Goal: Information Seeking & Learning: Find specific fact

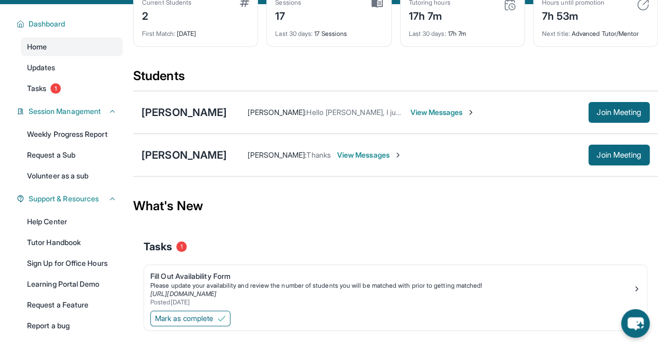
scroll to position [111, 0]
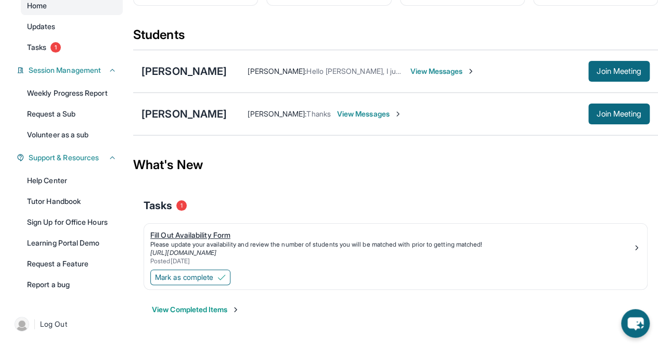
click at [202, 241] on div "Please update your availability and review the number of students you will be m…" at bounding box center [391, 244] width 482 height 8
click at [204, 242] on div "Please update your availability and review the number of students you will be m…" at bounding box center [391, 244] width 482 height 8
click at [636, 58] on div "[PERSON_NAME] [PERSON_NAME] : Hello [PERSON_NAME], I just wanted to let you kno…" at bounding box center [395, 71] width 525 height 43
click at [623, 70] on span "Join Meeting" at bounding box center [618, 71] width 45 height 6
click at [613, 58] on div "[PERSON_NAME] [PERSON_NAME] : Hello [PERSON_NAME], I just wanted to let you kno…" at bounding box center [395, 71] width 525 height 43
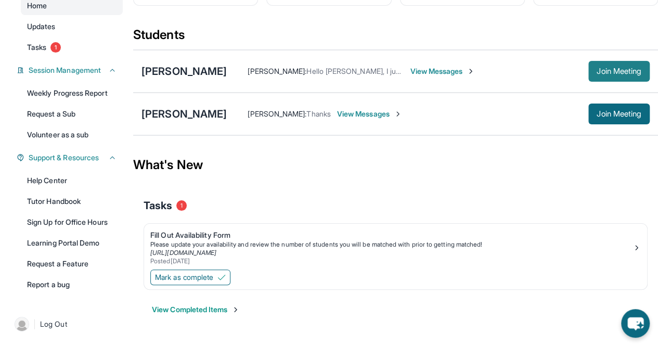
click at [613, 70] on span "Join Meeting" at bounding box center [618, 71] width 45 height 6
click at [603, 68] on span "Join Meeting" at bounding box center [618, 71] width 45 height 6
click at [195, 64] on div "[PERSON_NAME]" at bounding box center [183, 71] width 85 height 15
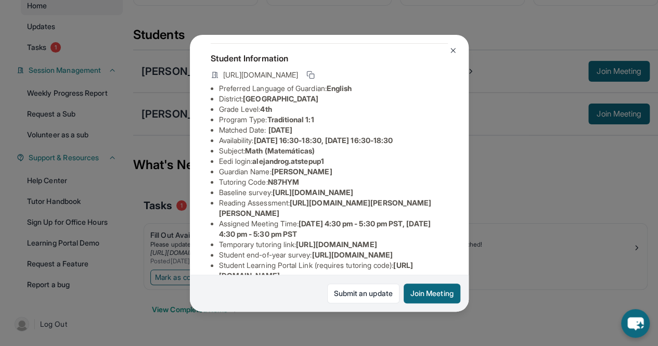
scroll to position [49, 0]
drag, startPoint x: 249, startPoint y: 159, endPoint x: 369, endPoint y: 152, distance: 120.8
click at [369, 152] on ul "Preferred Language of Guardian: English District: [GEOGRAPHIC_DATA] Unified Sch…" at bounding box center [329, 196] width 237 height 229
click at [323, 164] on span "alejandrog.atstepup1" at bounding box center [287, 159] width 71 height 9
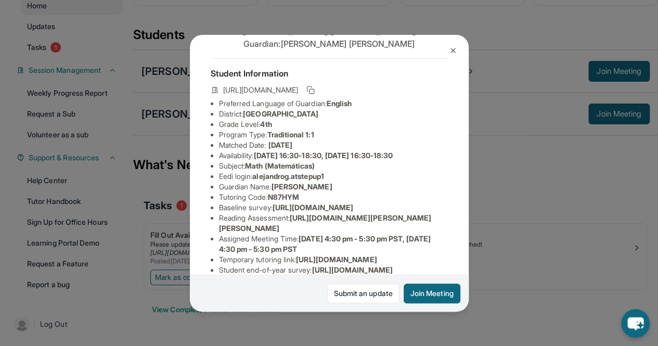
scroll to position [31, 0]
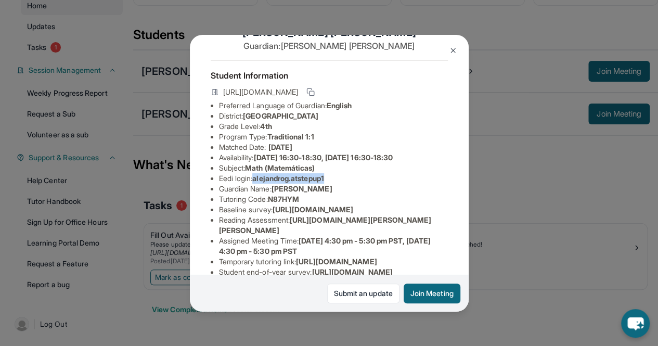
copy span "alejandrog.atstepup1"
drag, startPoint x: 256, startPoint y: 183, endPoint x: 331, endPoint y: 181, distance: 75.4
click at [331, 181] on li "Eedi login : alejandrog.atstepup1" at bounding box center [333, 178] width 229 height 10
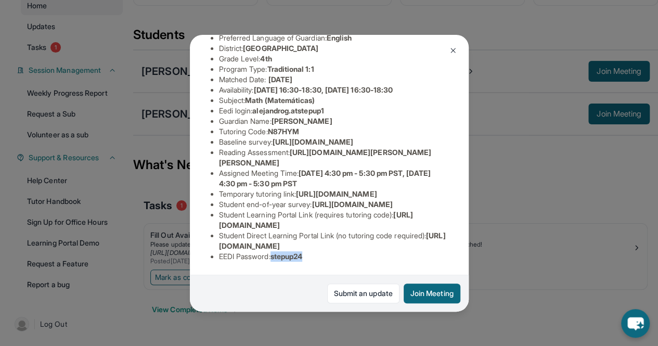
copy span "stepup24"
drag, startPoint x: 274, startPoint y: 250, endPoint x: 328, endPoint y: 249, distance: 53.1
click at [328, 251] on li "EEDI Password : stepup24" at bounding box center [333, 256] width 229 height 10
